Goal: Task Accomplishment & Management: Use online tool/utility

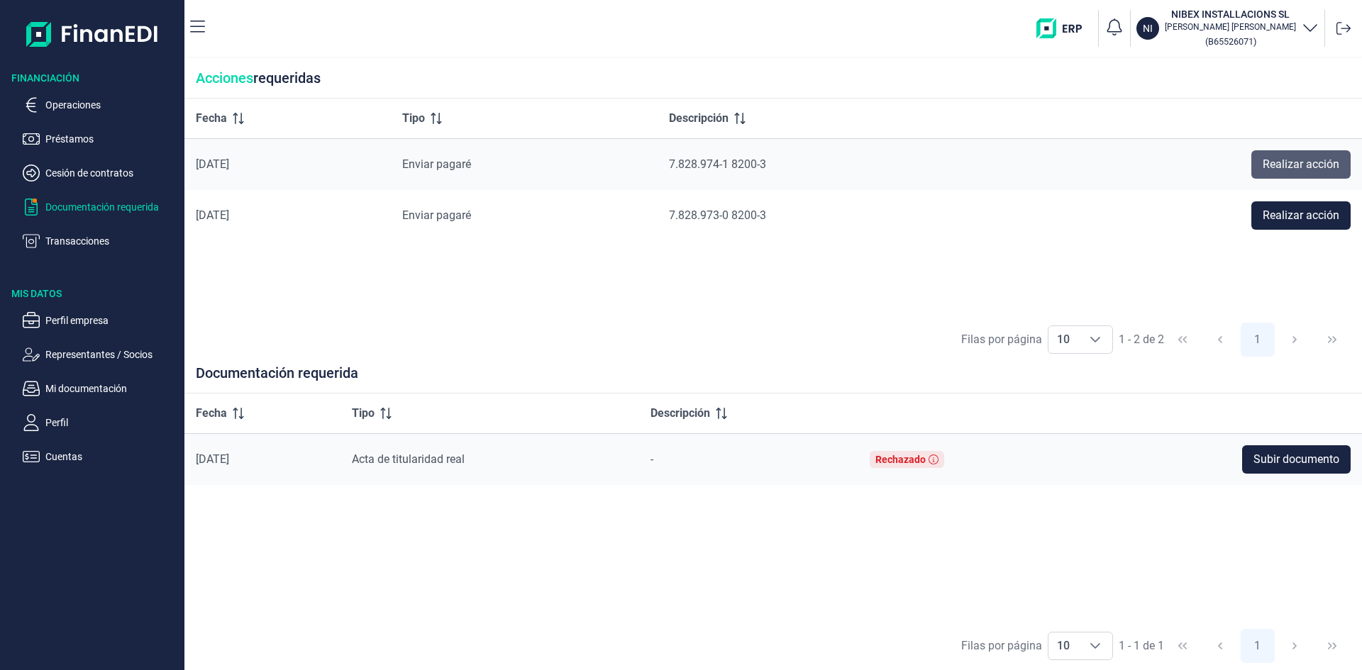
click at [1304, 165] on span "Realizar acción" at bounding box center [1300, 164] width 77 height 17
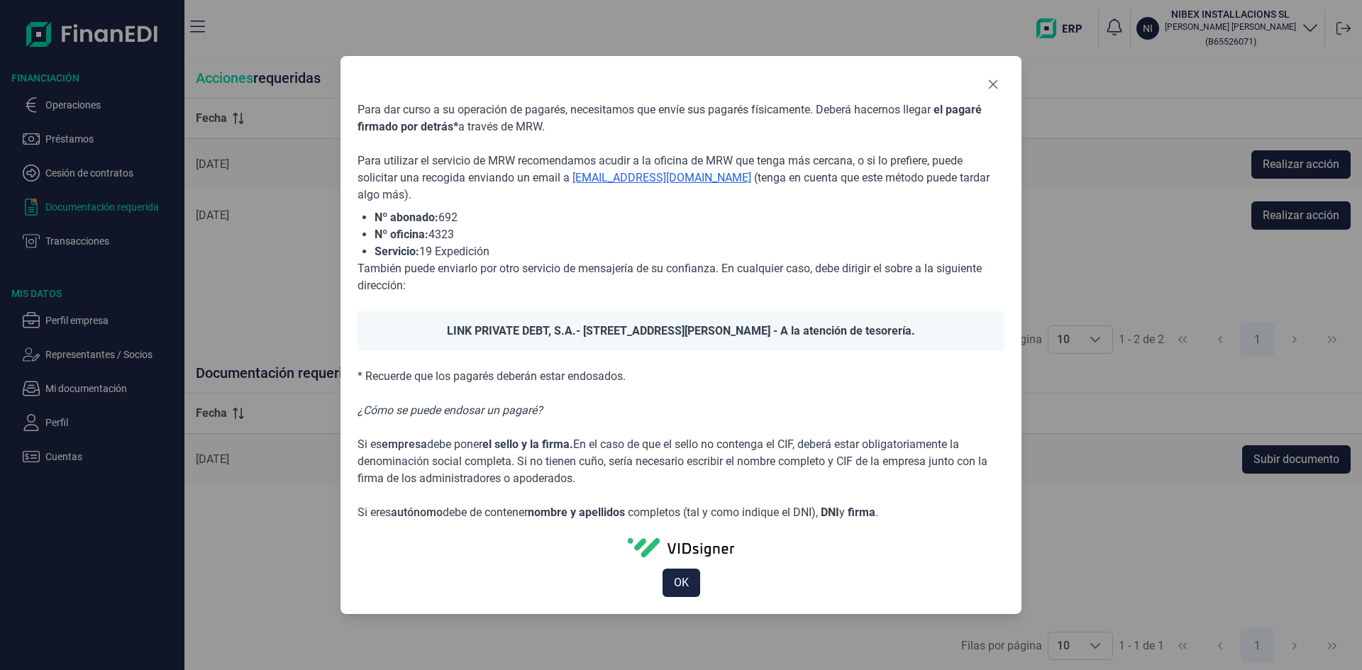
click at [662, 173] on link "[EMAIL_ADDRESS][DOMAIN_NAME]" at bounding box center [661, 177] width 179 height 13
drag, startPoint x: 377, startPoint y: 216, endPoint x: 492, endPoint y: 246, distance: 118.0
click at [492, 246] on ul "Nº abonado: 692 Nº oficina: 4323 Servicio: 19 Expedición" at bounding box center [680, 234] width 647 height 51
copy ul "Nº abonado: 692 Nº oficina: 4323 Servicio: 19 Expedición"
click at [601, 175] on link "[EMAIL_ADDRESS][DOMAIN_NAME]" at bounding box center [661, 177] width 179 height 13
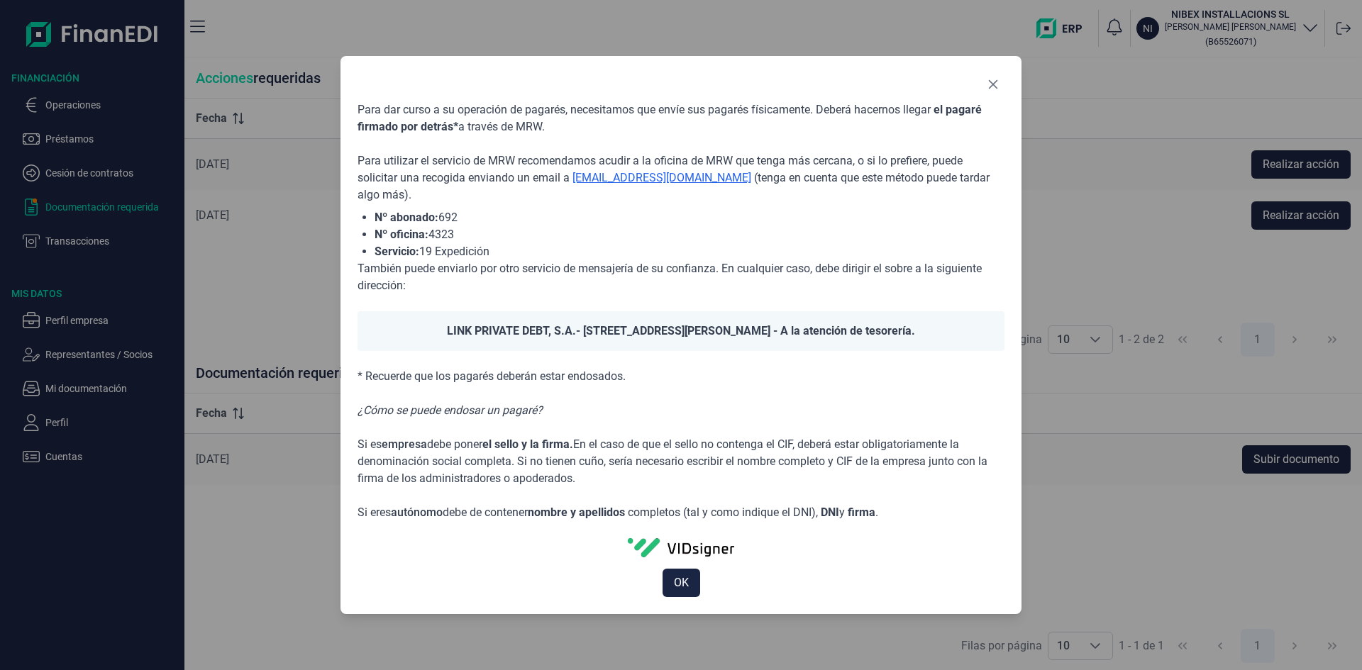
click at [602, 176] on link "[EMAIL_ADDRESS][DOMAIN_NAME]" at bounding box center [661, 177] width 179 height 13
click at [568, 226] on li "Nº oficina: 4323" at bounding box center [689, 234] width 630 height 17
drag, startPoint x: 570, startPoint y: 174, endPoint x: 738, endPoint y: 173, distance: 168.1
click at [738, 173] on p "Para utilizar el servicio de MRW recomendamos acudir a la oficina de MRW que te…" at bounding box center [680, 177] width 647 height 51
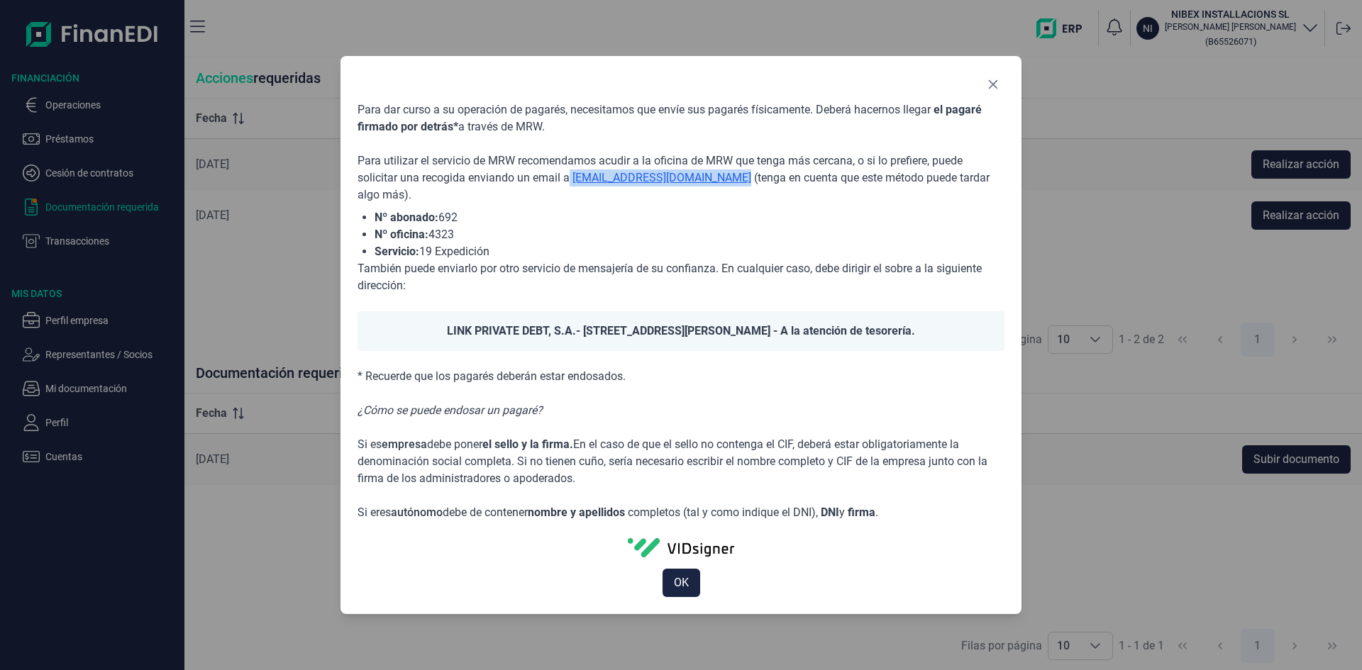
copy p "[EMAIL_ADDRESS][DOMAIN_NAME]"
click at [987, 79] on icon "Close" at bounding box center [992, 84] width 11 height 11
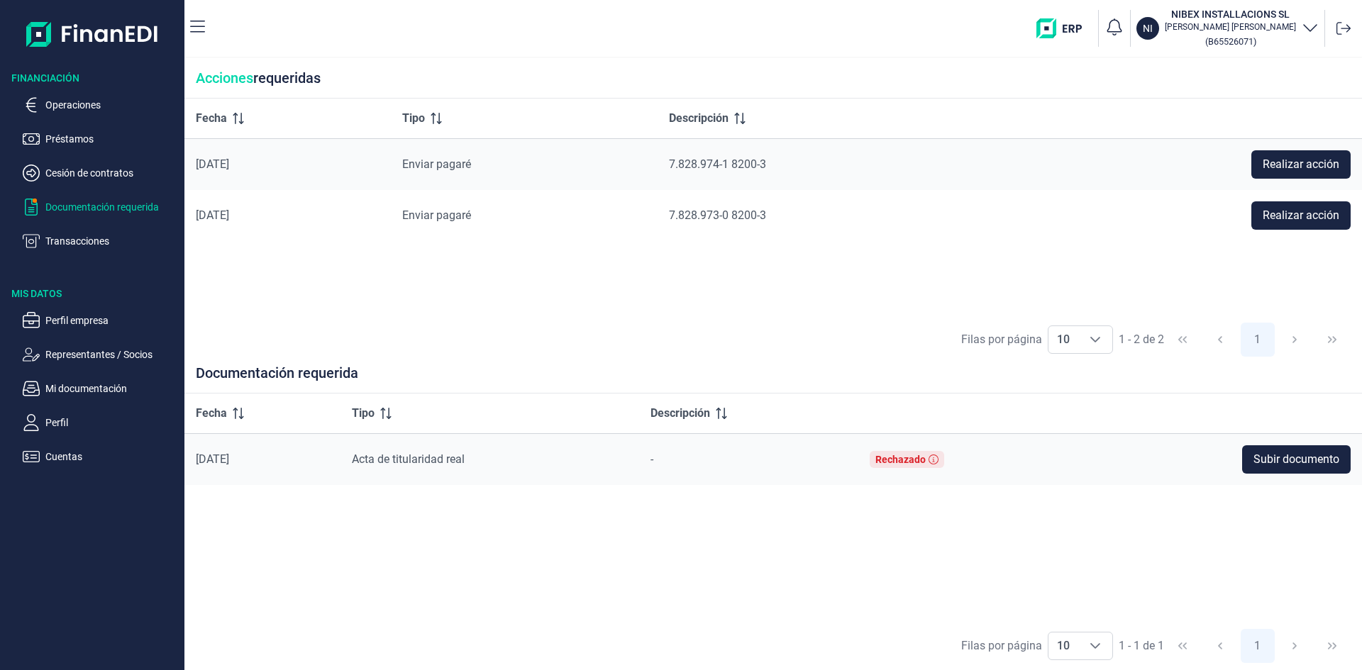
click at [130, 210] on p "Documentación requerida" at bounding box center [111, 207] width 133 height 17
click at [89, 174] on p "Cesión de contratos" at bounding box center [111, 173] width 133 height 17
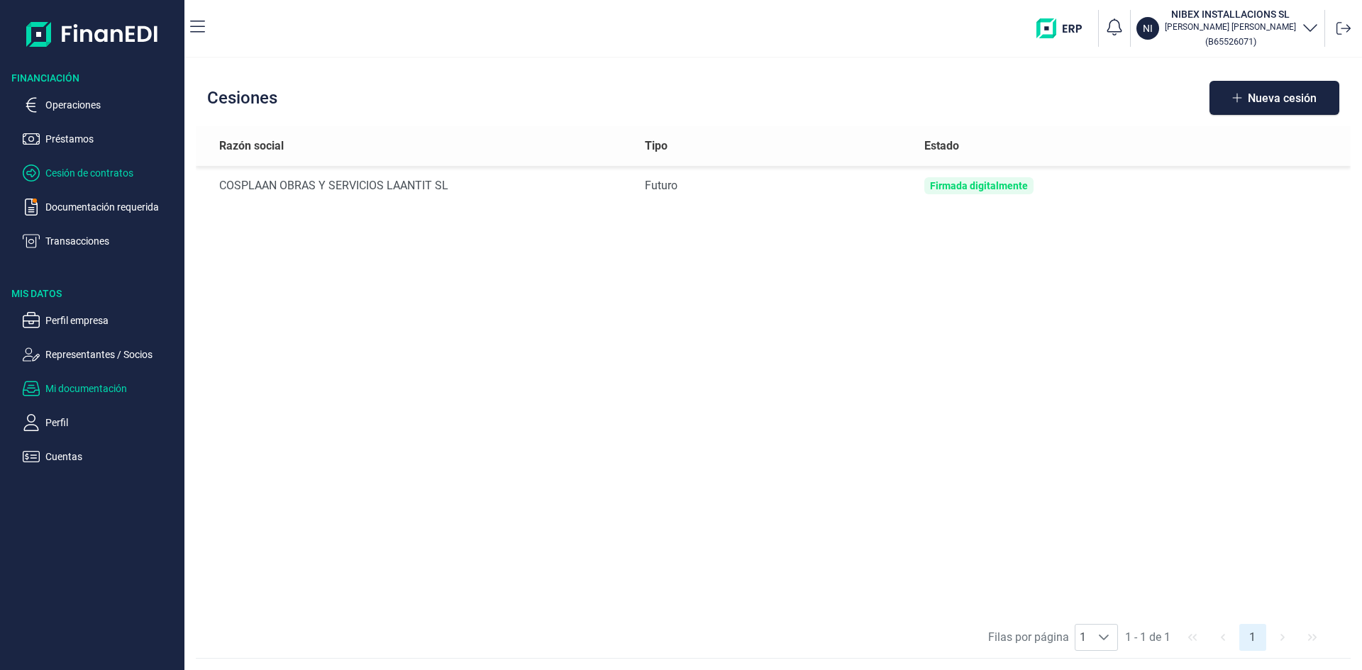
click at [87, 382] on p "Mi documentación" at bounding box center [111, 388] width 133 height 17
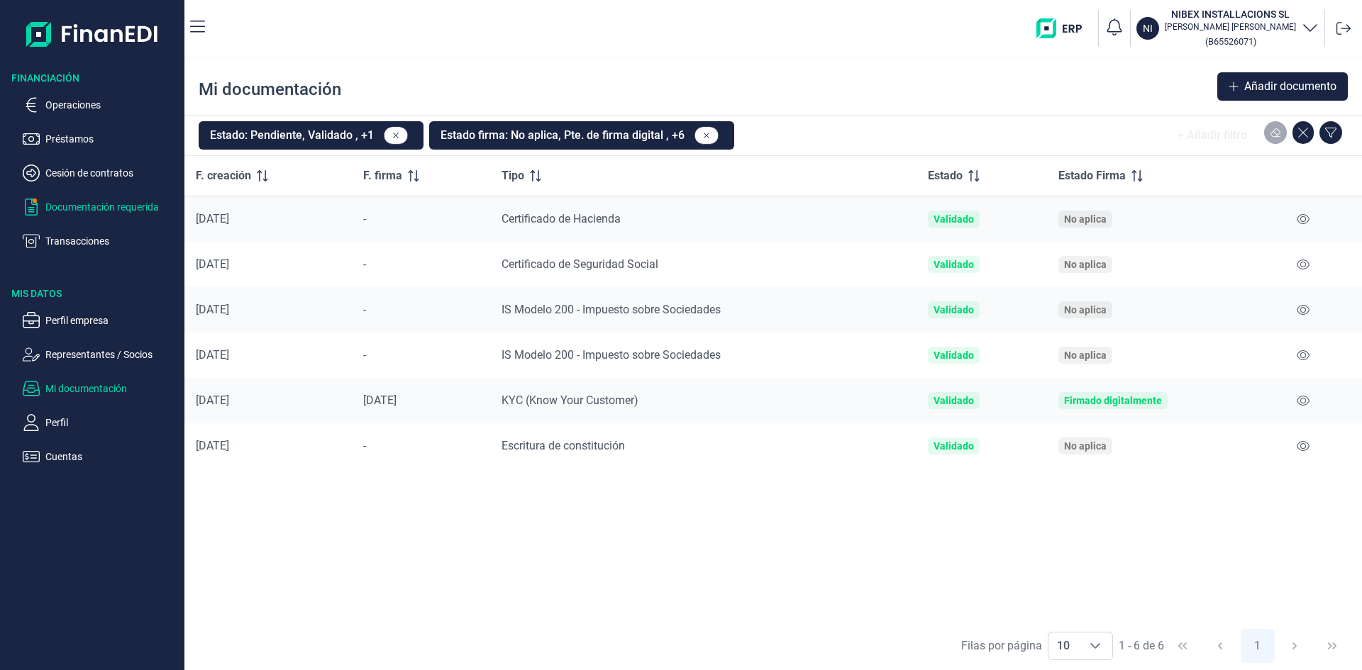
click at [126, 201] on p "Documentación requerida" at bounding box center [111, 207] width 133 height 17
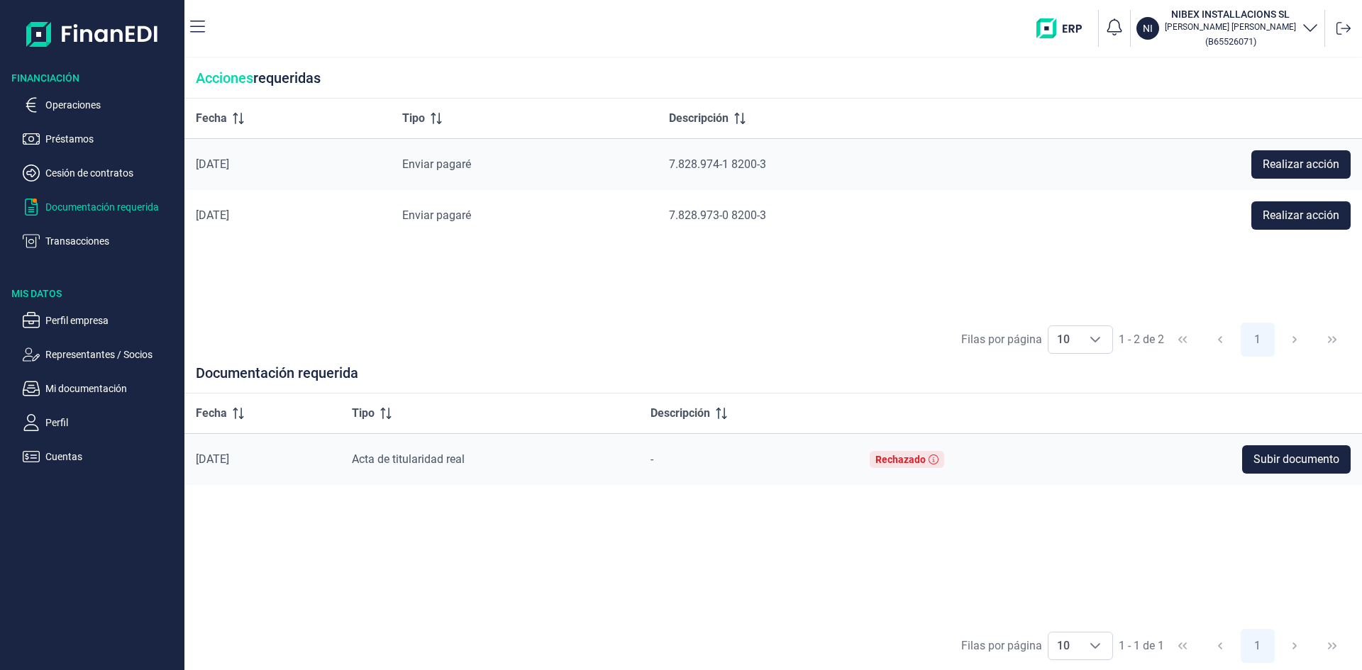
click at [130, 203] on p "Documentación requerida" at bounding box center [111, 207] width 133 height 17
click at [1307, 217] on span "Realizar acción" at bounding box center [1300, 215] width 77 height 17
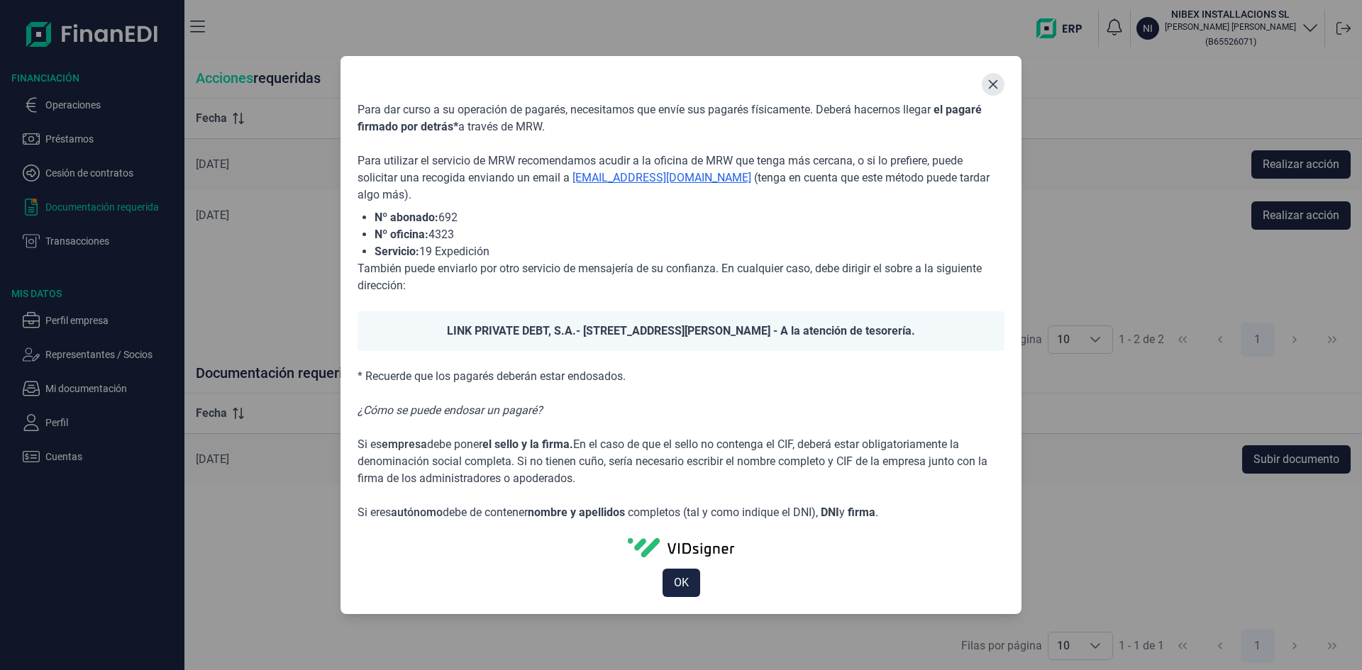
click at [994, 83] on icon "Close" at bounding box center [993, 84] width 9 height 9
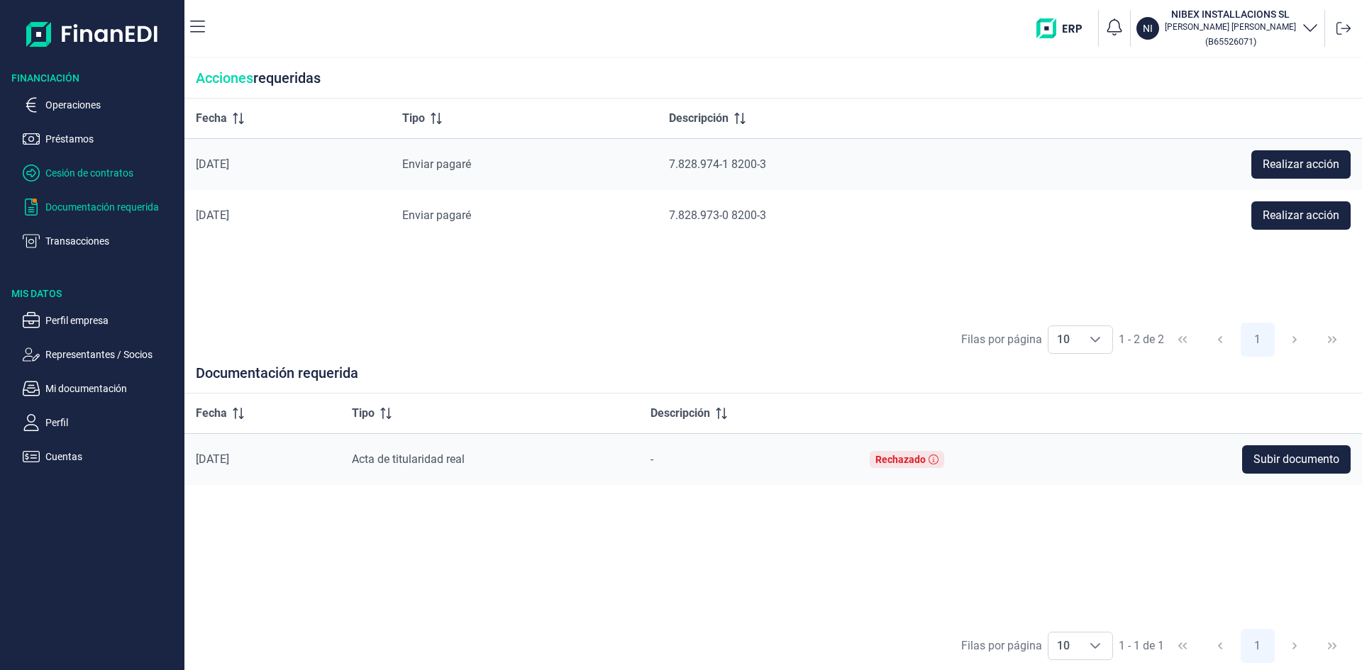
click at [98, 165] on p "Cesión de contratos" at bounding box center [111, 173] width 133 height 17
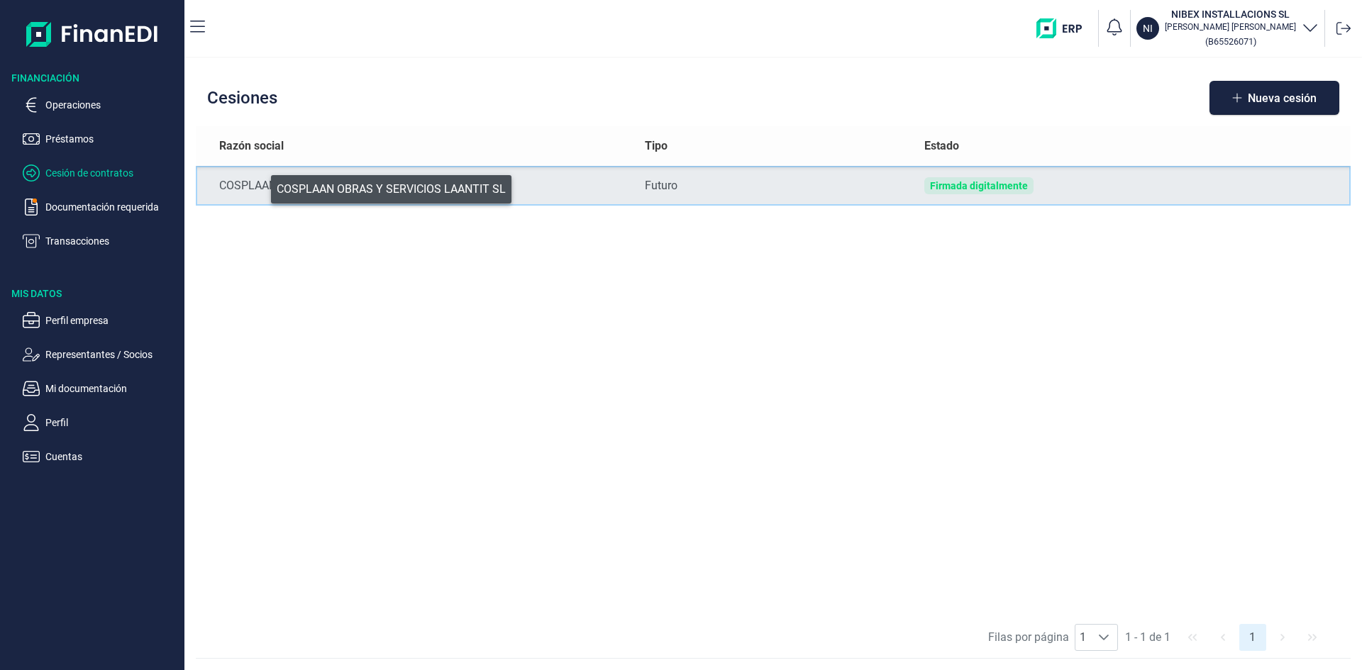
click at [261, 186] on div "COSPLAAN OBRAS Y SERVICIOS LAANTIT SL" at bounding box center [420, 185] width 403 height 17
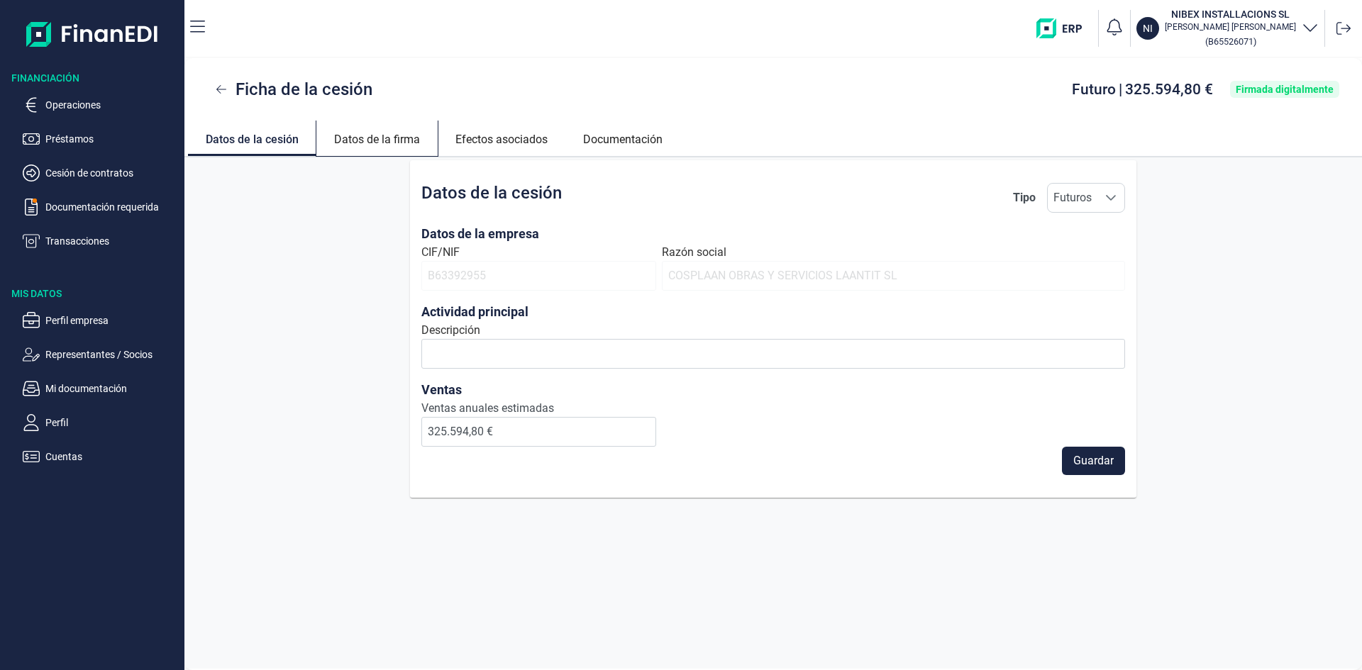
click at [389, 136] on link "Datos de la firma" at bounding box center [376, 138] width 121 height 34
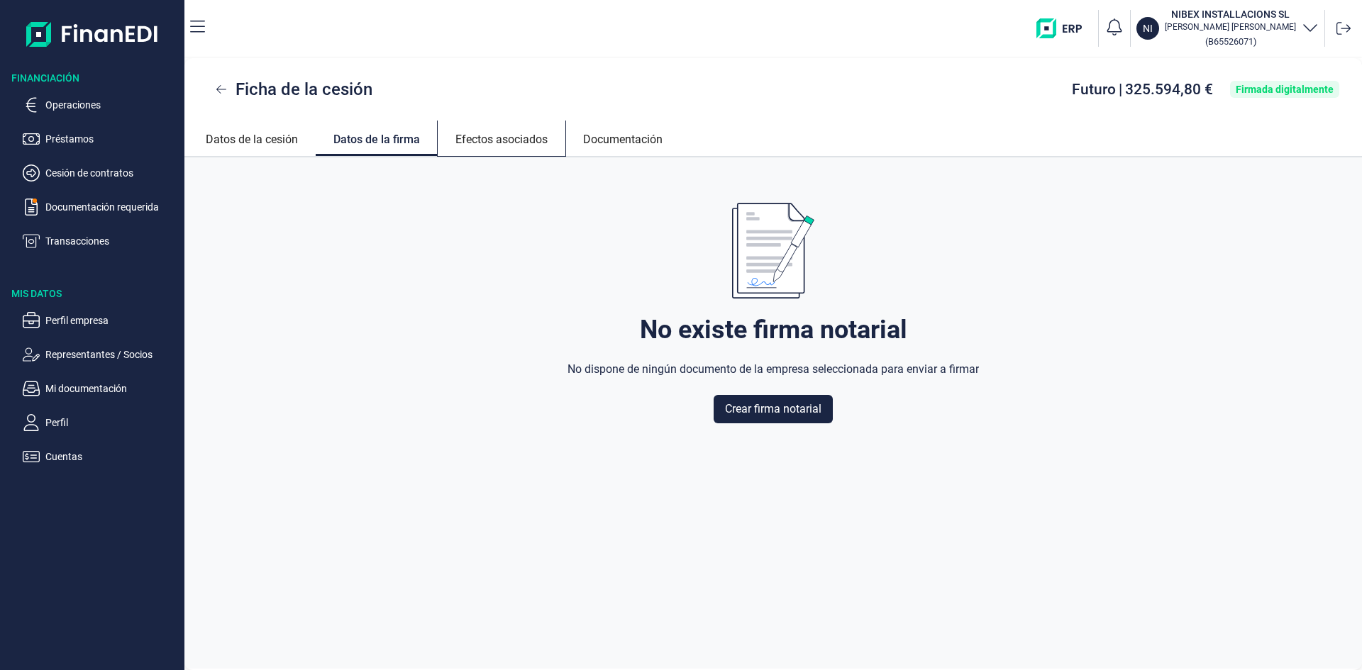
click at [500, 134] on link "Efectos asociados" at bounding box center [502, 138] width 128 height 34
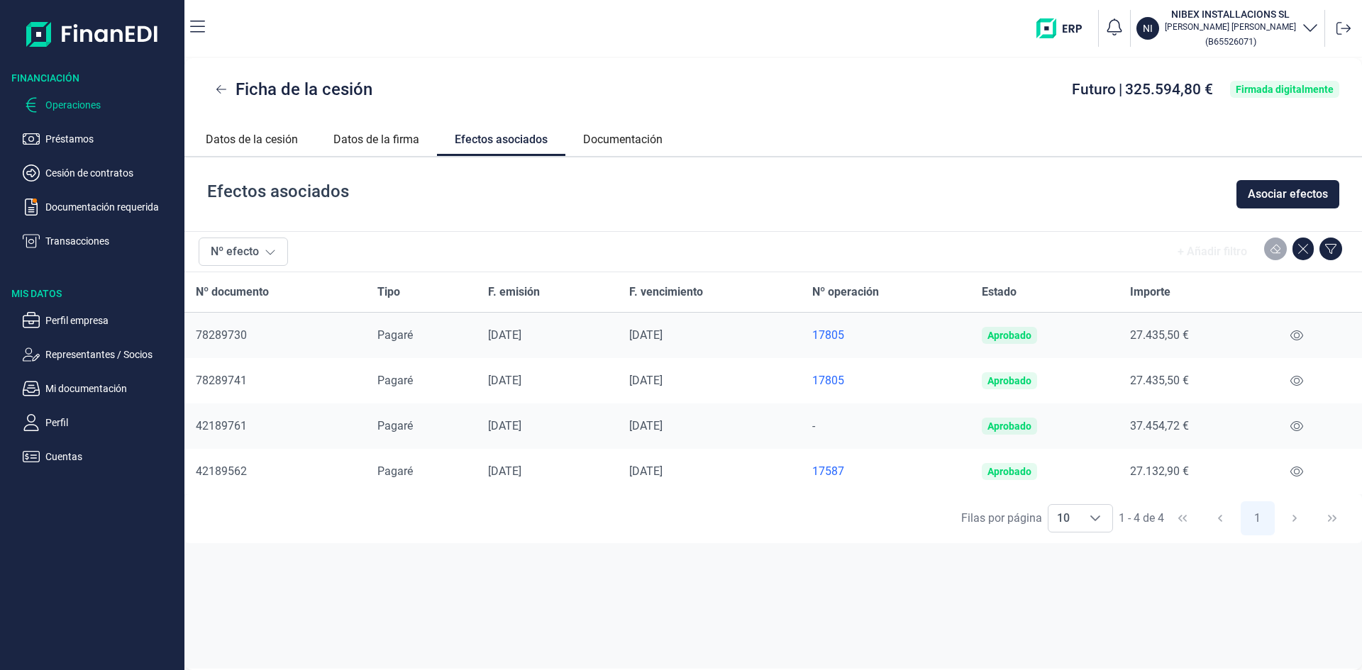
click at [77, 100] on p "Operaciones" at bounding box center [111, 104] width 133 height 17
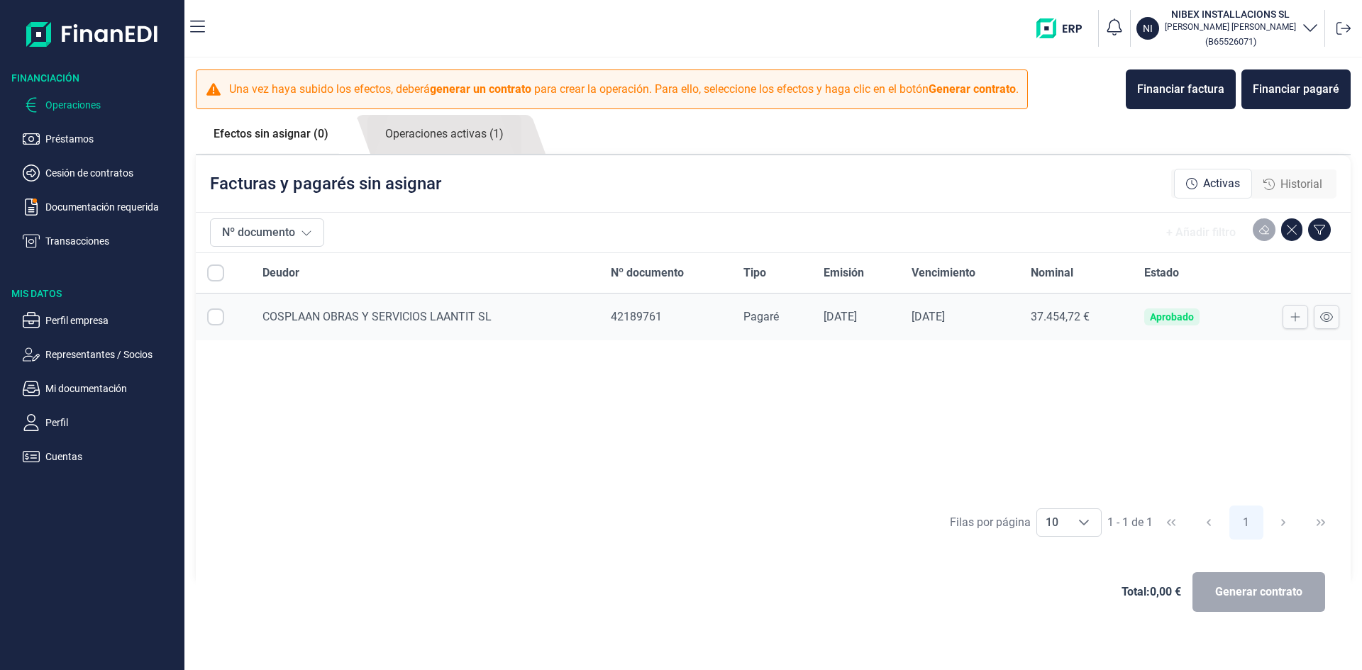
checkbox input "true"
click at [1284, 181] on span "Historial" at bounding box center [1301, 184] width 42 height 17
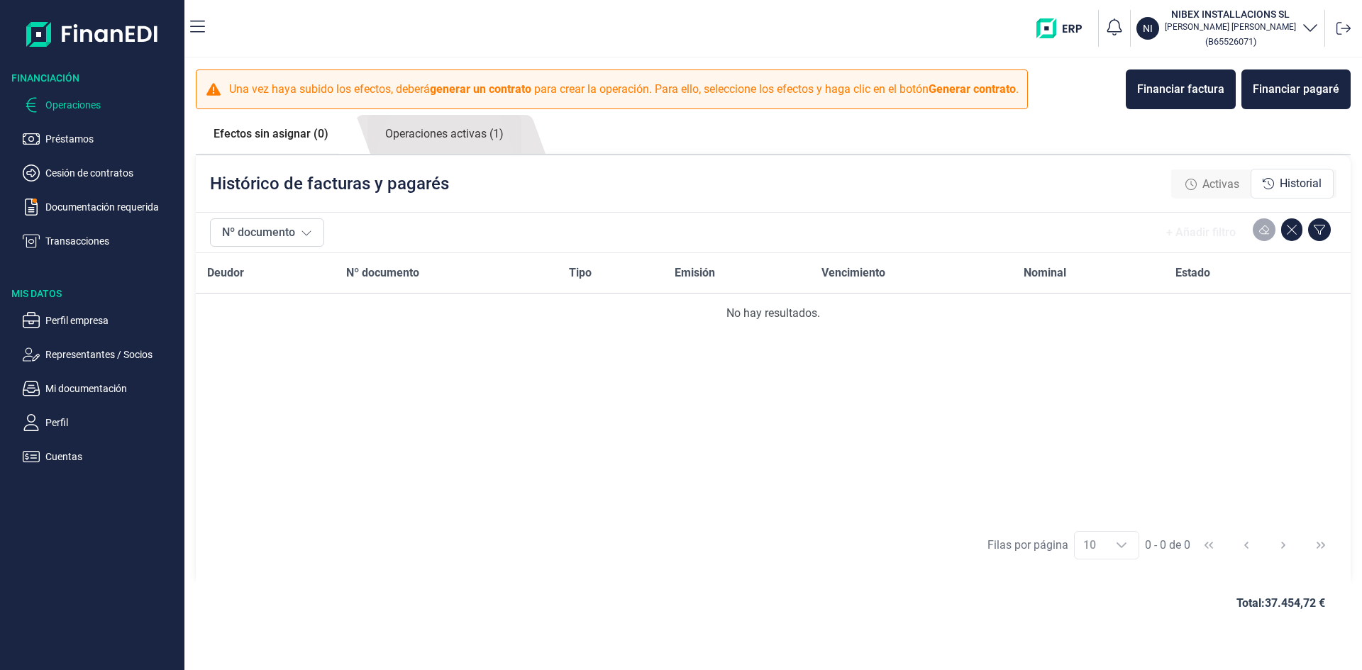
click at [1208, 179] on span "Activas" at bounding box center [1220, 184] width 37 height 17
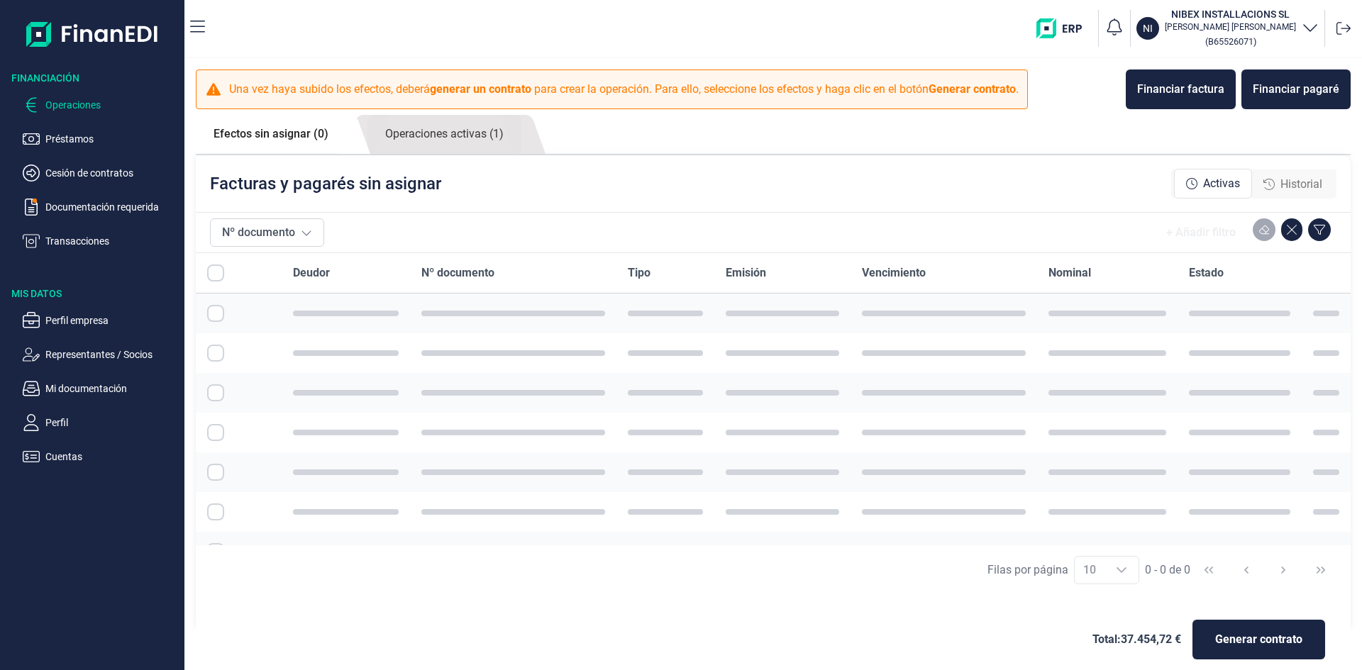
checkbox input "true"
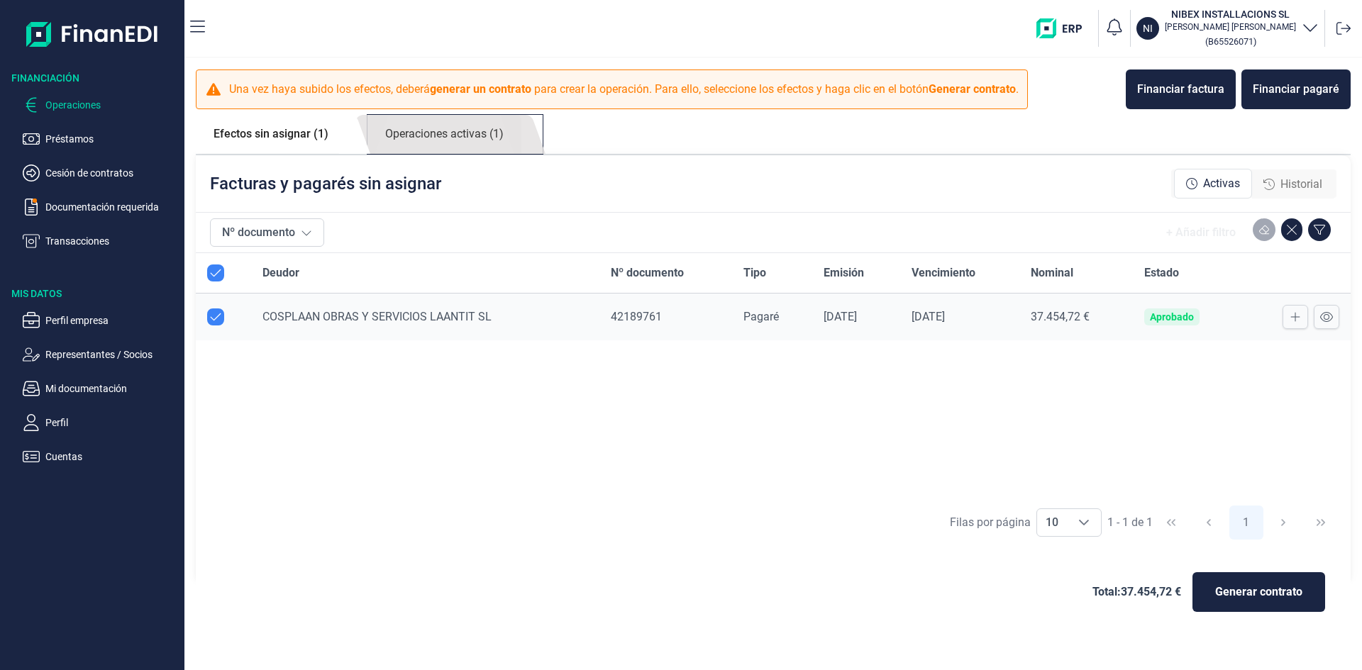
click at [441, 133] on link "Operaciones activas (1)" at bounding box center [444, 134] width 154 height 39
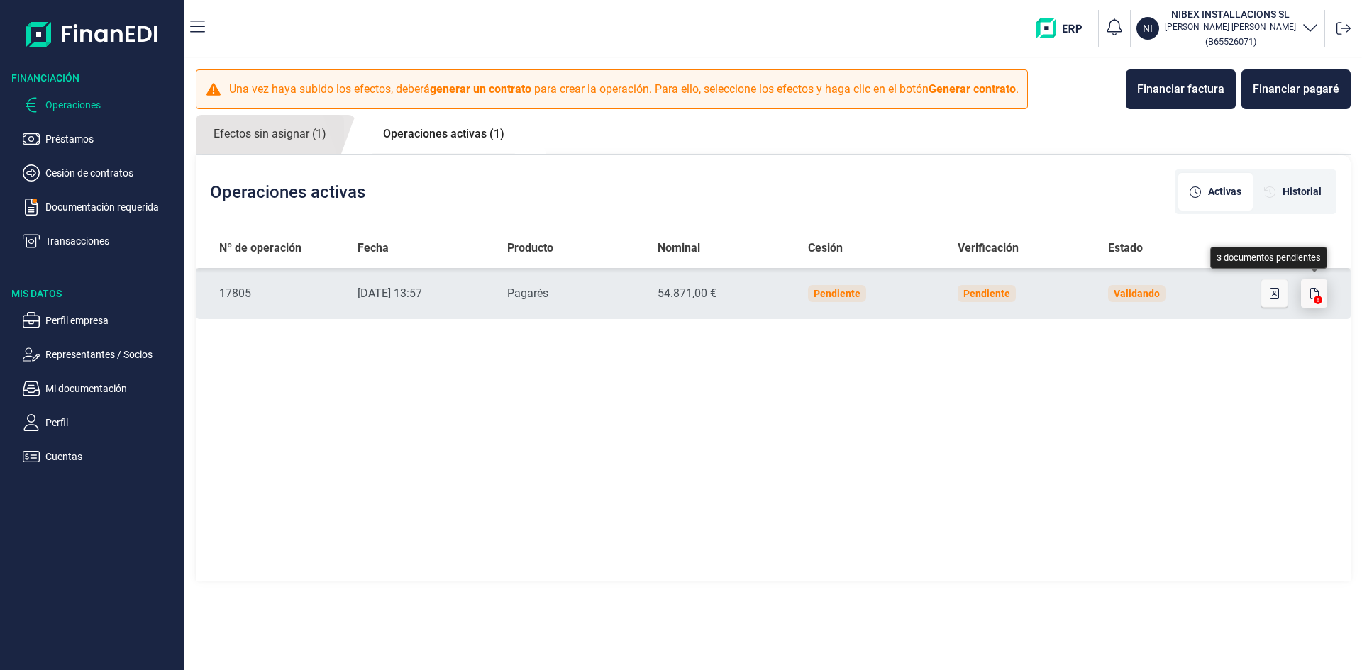
click at [1314, 289] on icon "button" at bounding box center [1314, 293] width 9 height 11
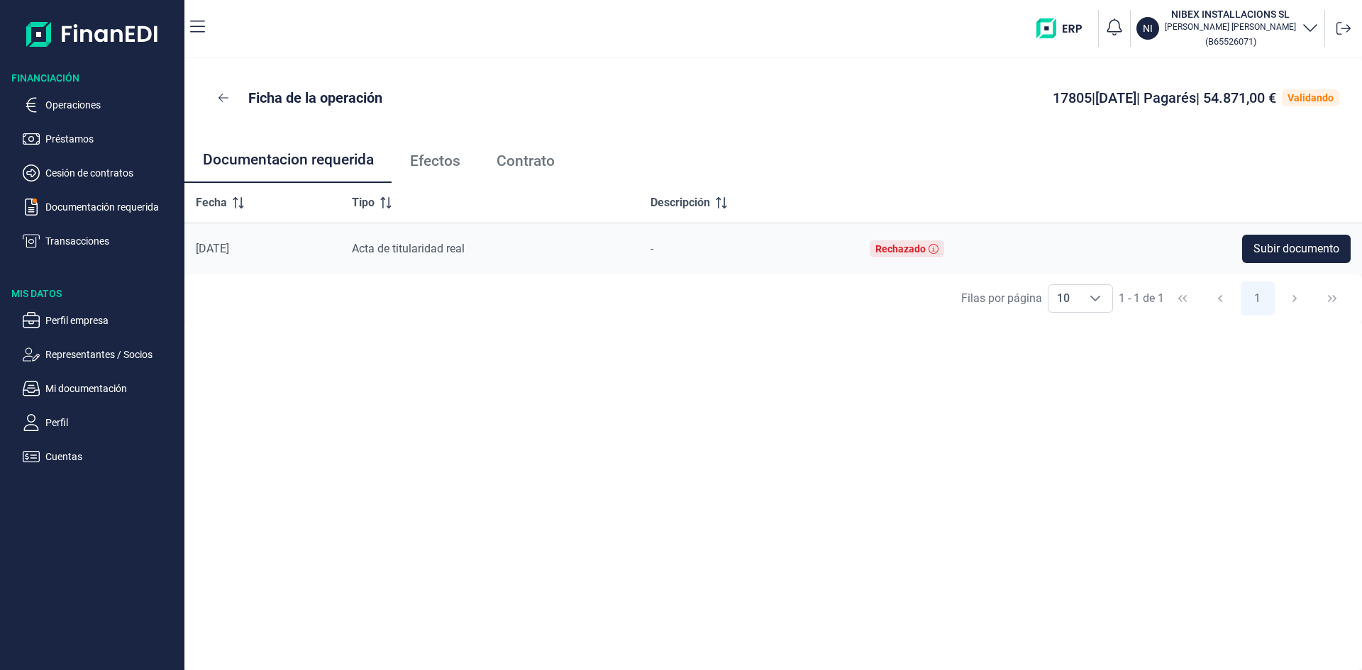
click at [454, 160] on span "Efectos" at bounding box center [435, 161] width 50 height 15
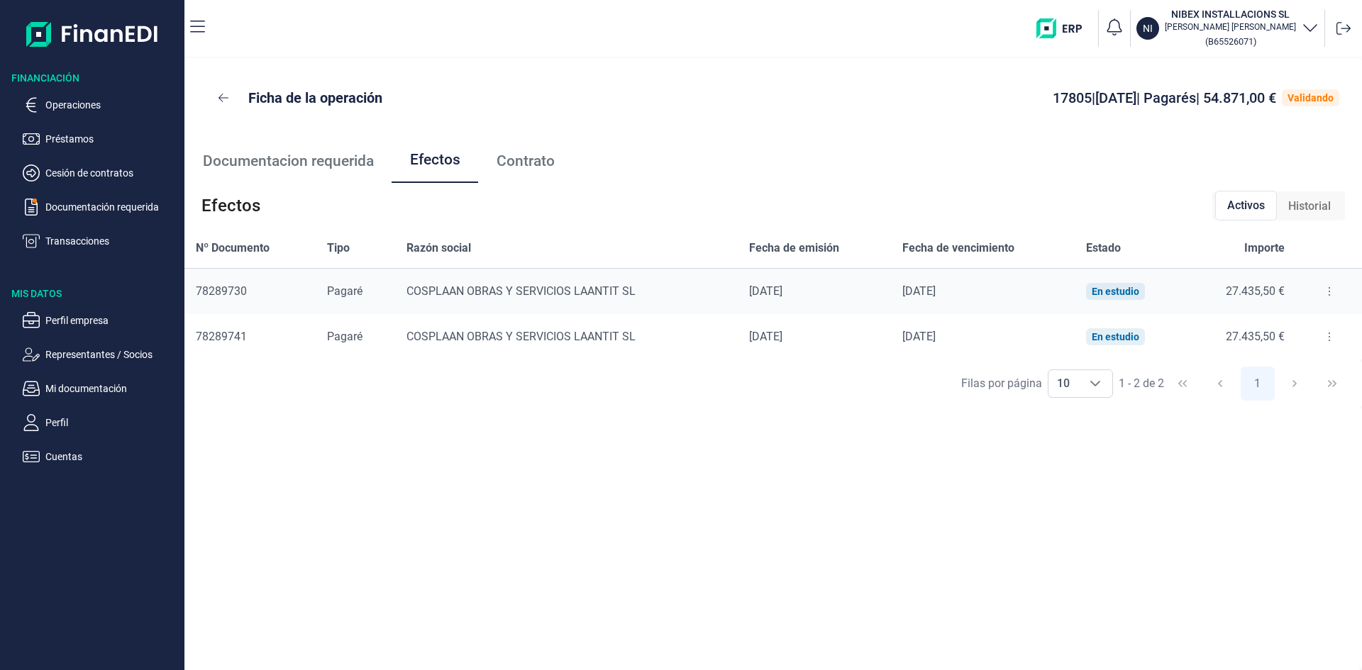
click at [515, 157] on span "Contrato" at bounding box center [525, 161] width 58 height 15
